Goal: Task Accomplishment & Management: Use online tool/utility

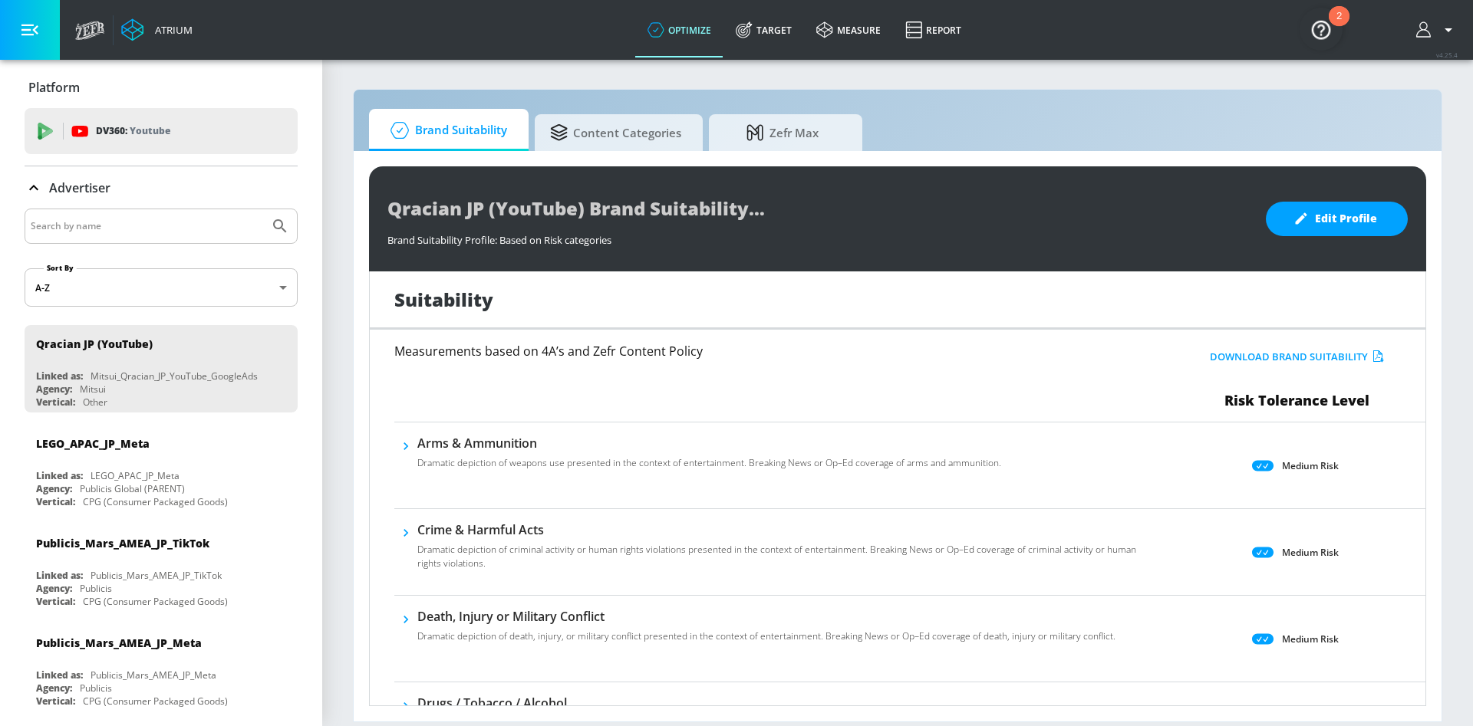
click at [139, 217] on input "Search by name" at bounding box center [147, 226] width 232 height 20
type input "otsu"
click at [263, 209] on button "Submit Search" at bounding box center [280, 226] width 34 height 34
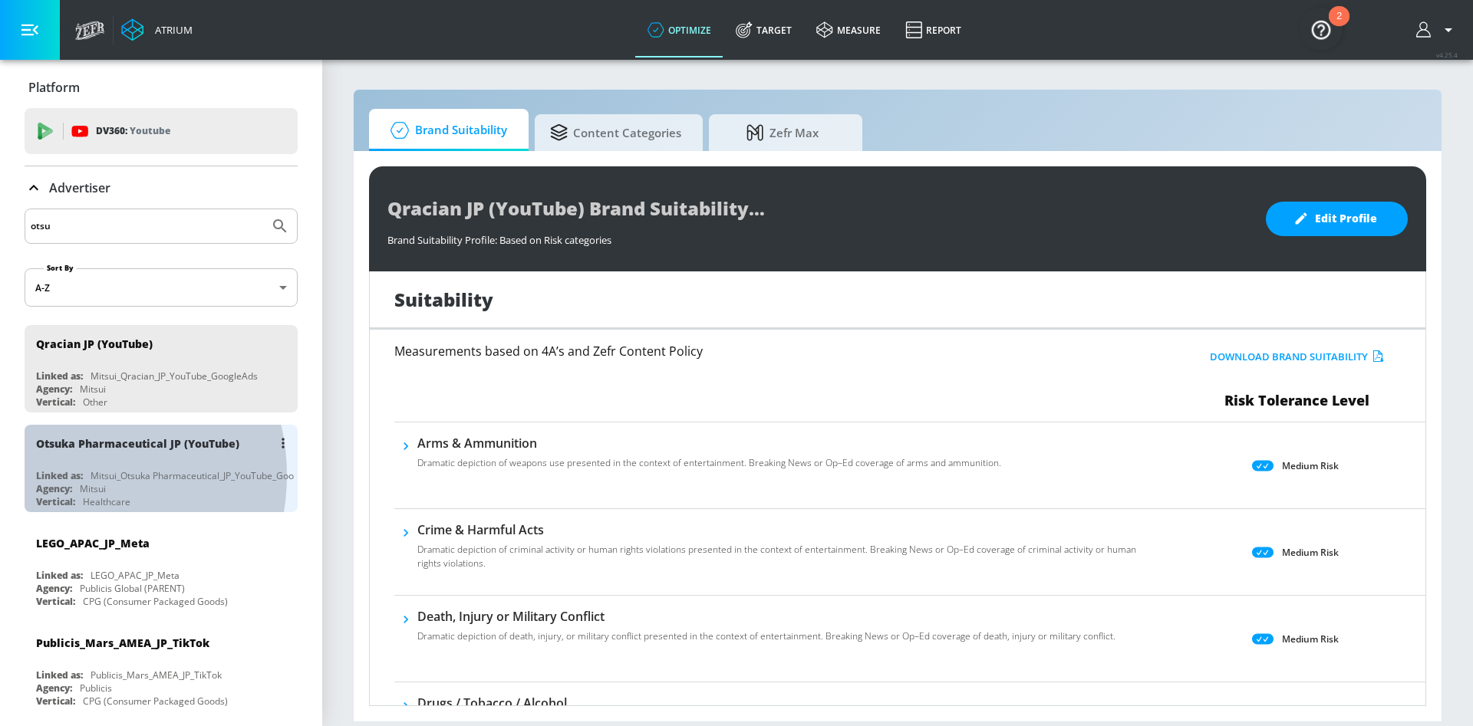
click at [66, 475] on div "Linked as:" at bounding box center [59, 475] width 47 height 13
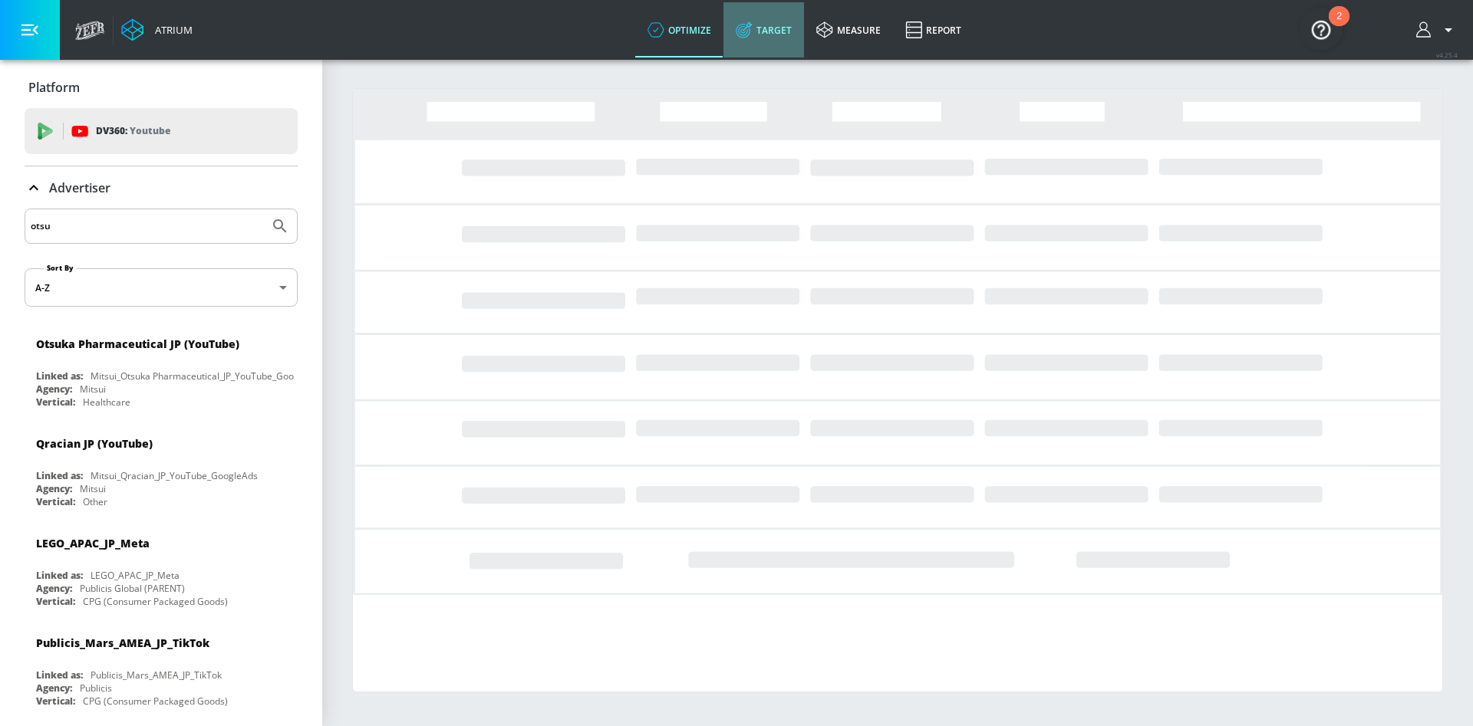
click at [764, 38] on link "Target" at bounding box center [763, 29] width 81 height 55
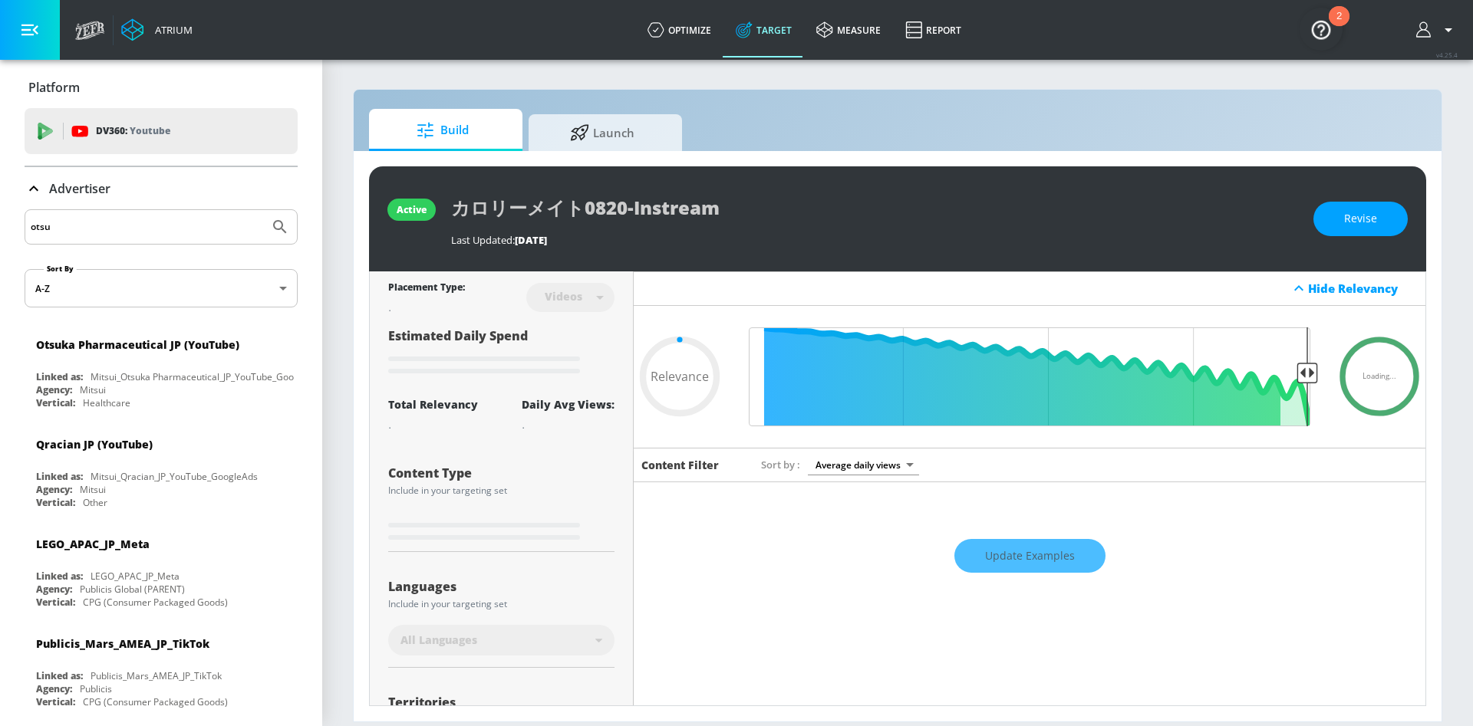
type input "0.6"
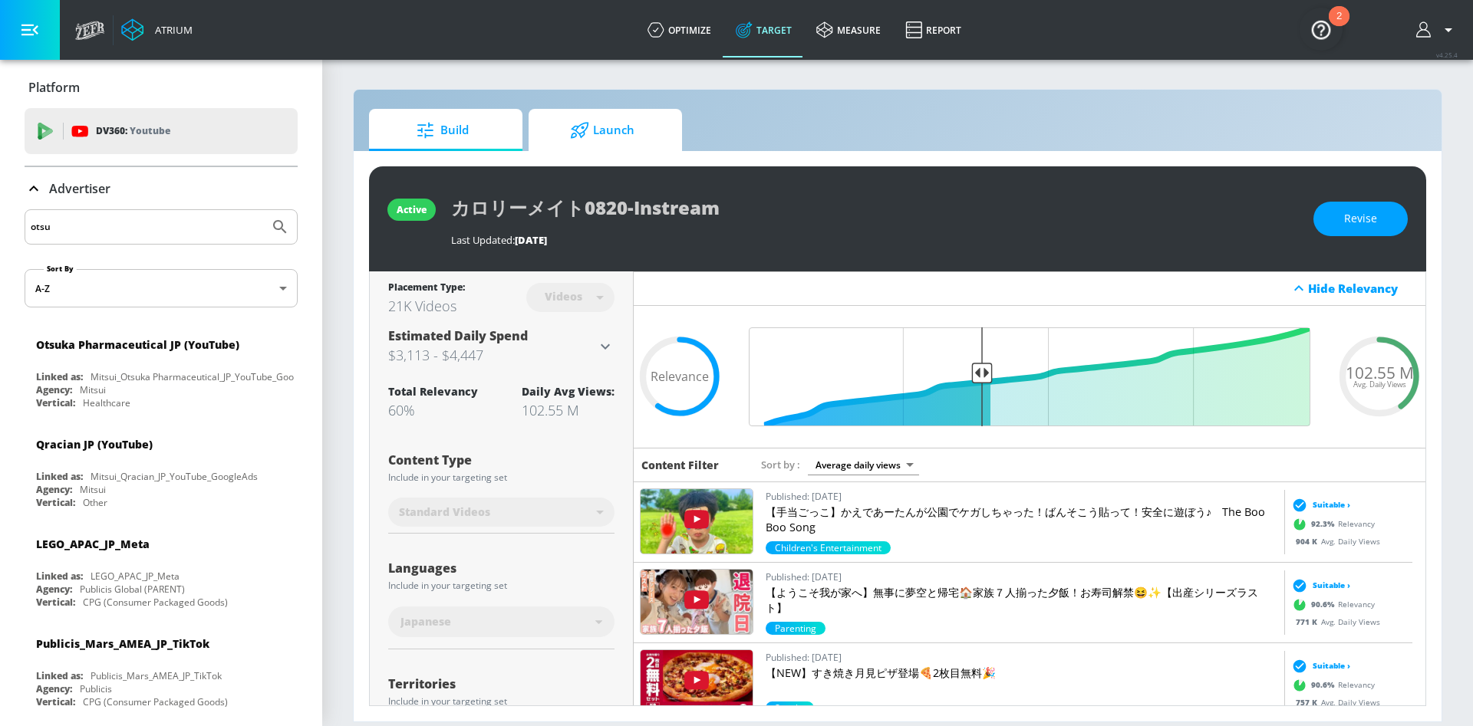
click at [584, 140] on span "Launch" at bounding box center [602, 130] width 117 height 37
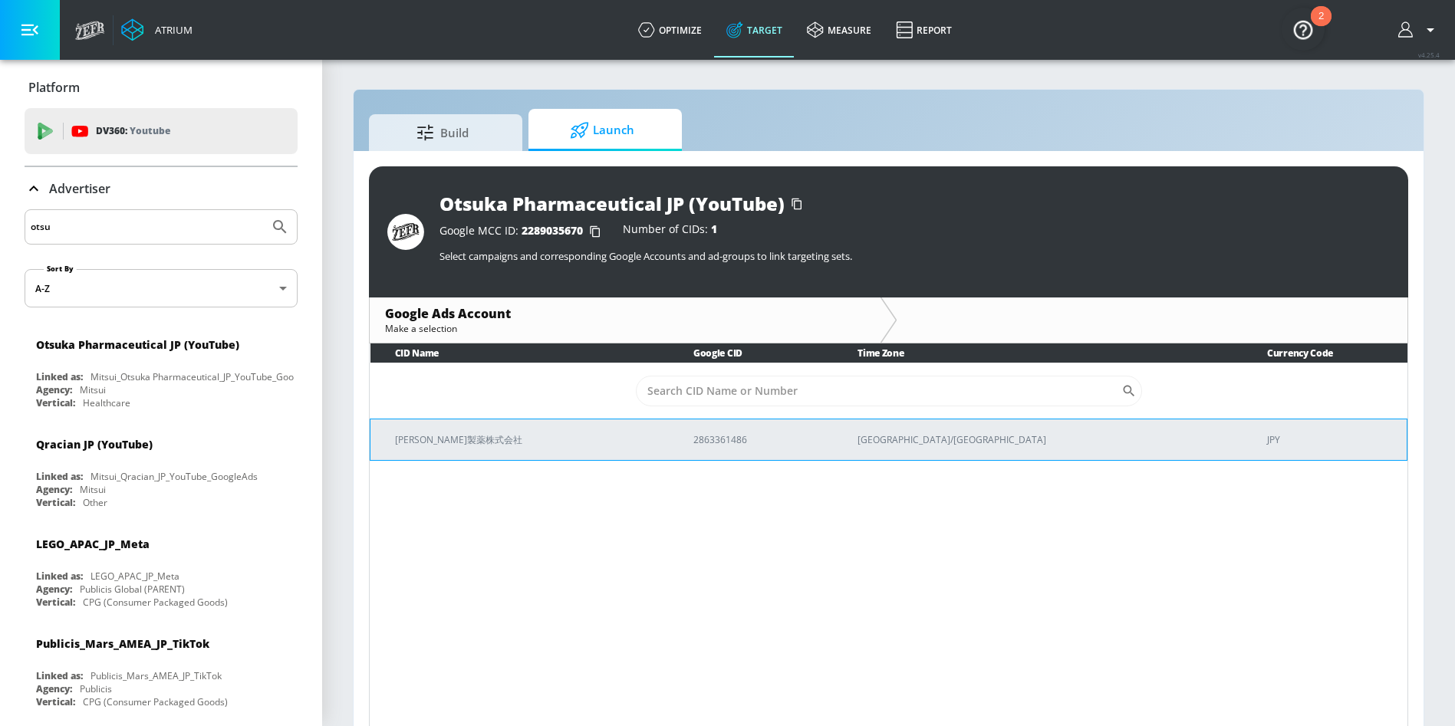
click at [423, 437] on p "[PERSON_NAME]製薬株式会社" at bounding box center [526, 440] width 262 height 16
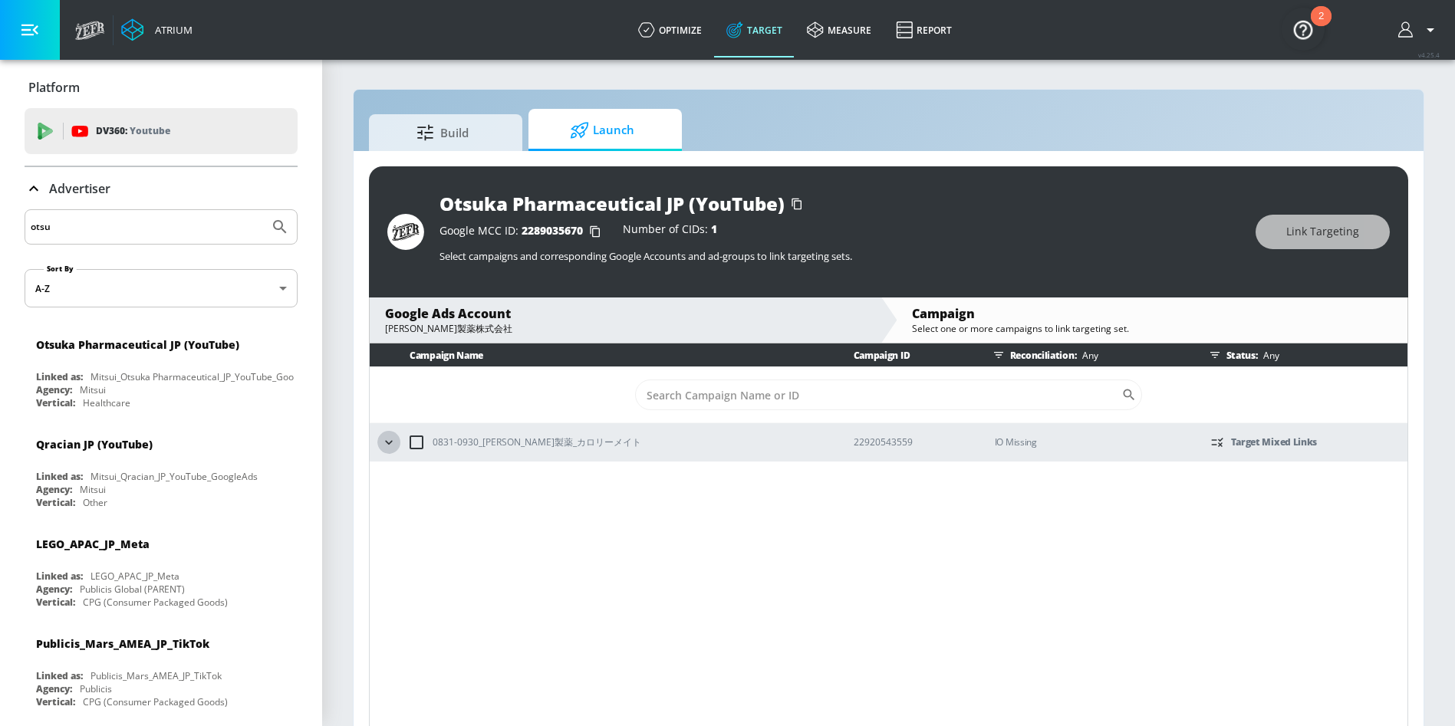
click at [394, 443] on icon "button" at bounding box center [388, 442] width 15 height 15
